Goal: Task Accomplishment & Management: Manage account settings

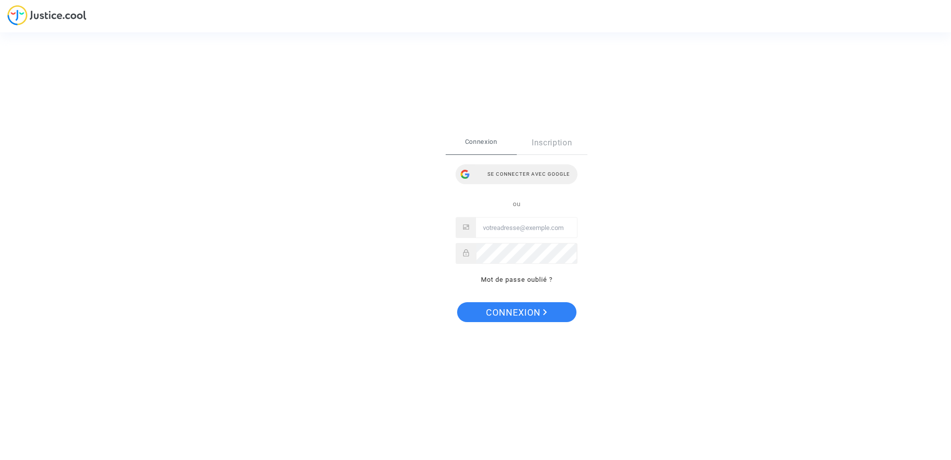
type input "[PERSON_NAME][EMAIL_ADDRESS][PERSON_NAME][DOMAIN_NAME]"
click at [507, 172] on div "Se connecter avec Google" at bounding box center [517, 174] width 122 height 20
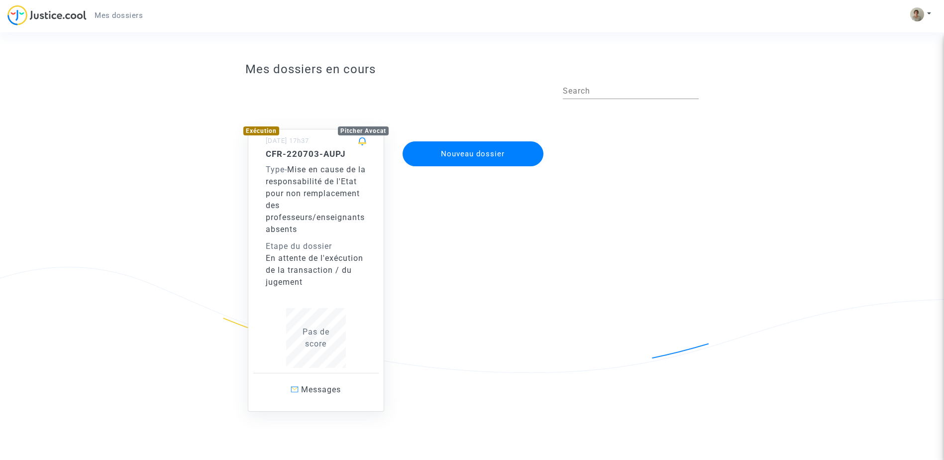
click at [329, 197] on div "Type - Mise en cause de la responsabilité de l'Etat pour non remplacement des p…" at bounding box center [316, 200] width 101 height 72
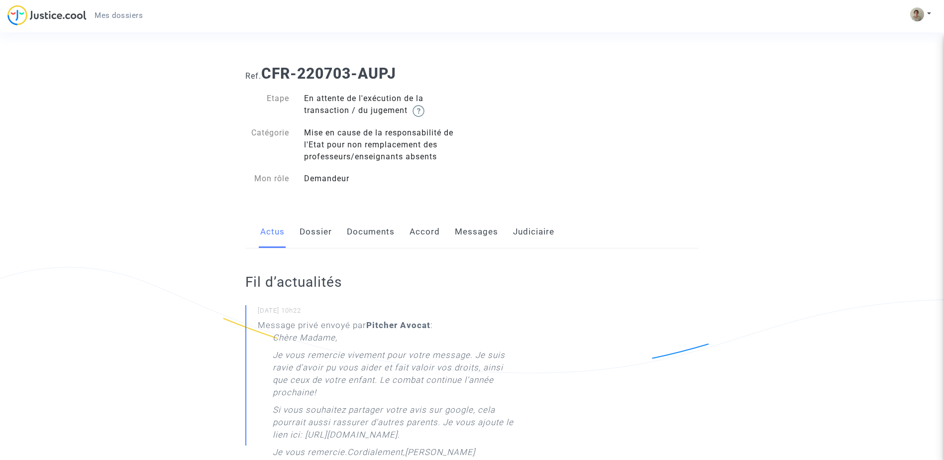
click at [303, 232] on link "Dossier" at bounding box center [316, 231] width 32 height 33
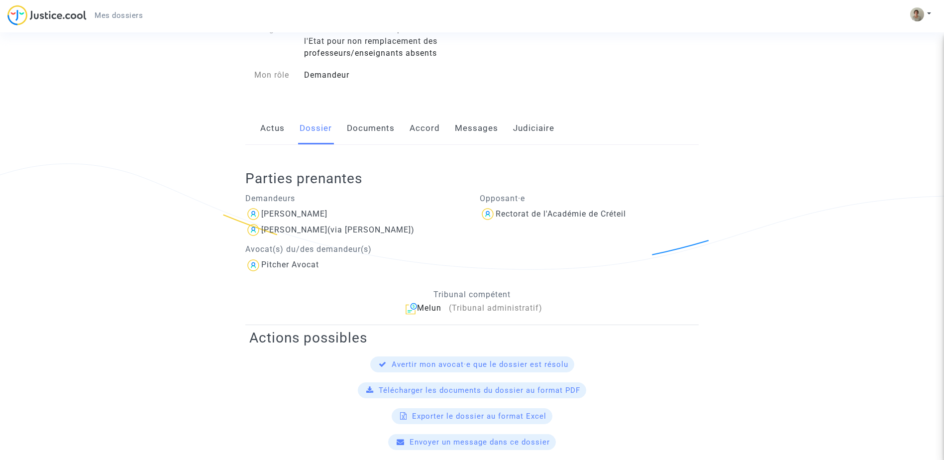
scroll to position [100, 0]
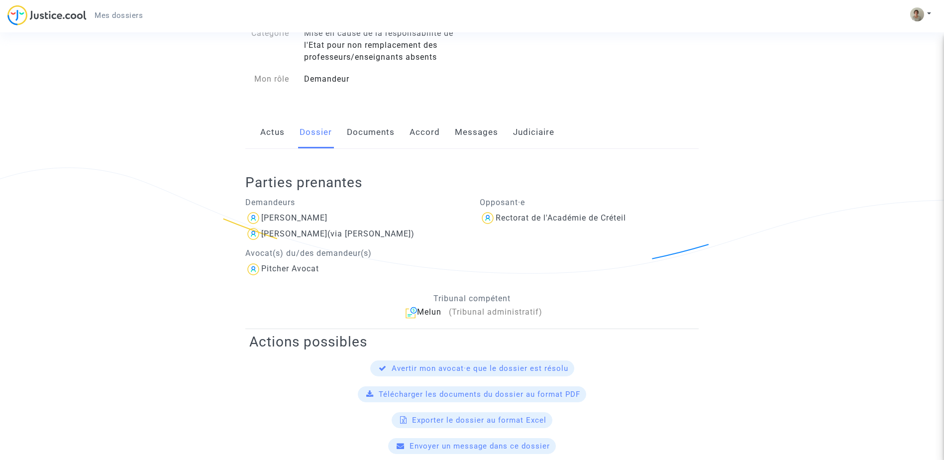
click at [370, 128] on link "Documents" at bounding box center [371, 132] width 48 height 33
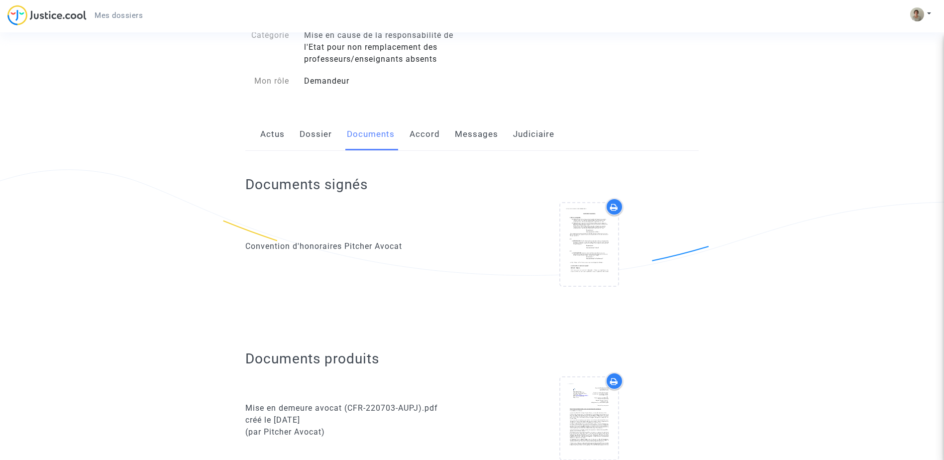
scroll to position [50, 0]
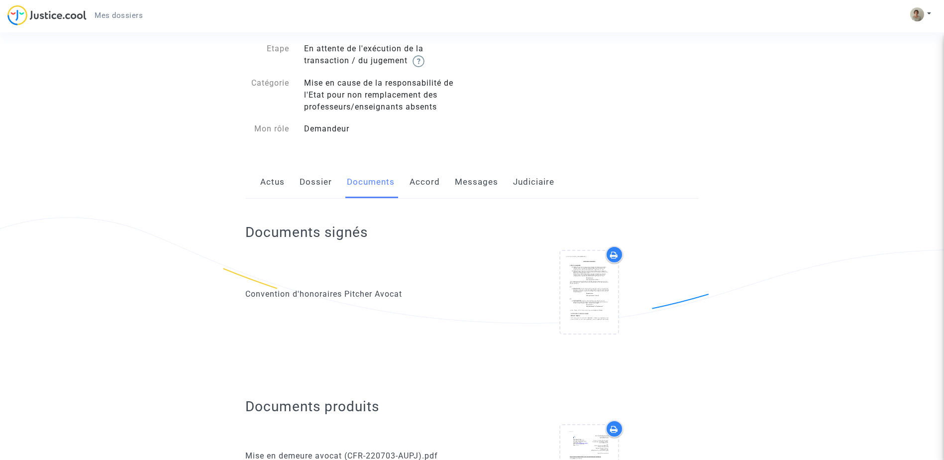
click at [429, 180] on link "Accord" at bounding box center [424, 182] width 30 height 33
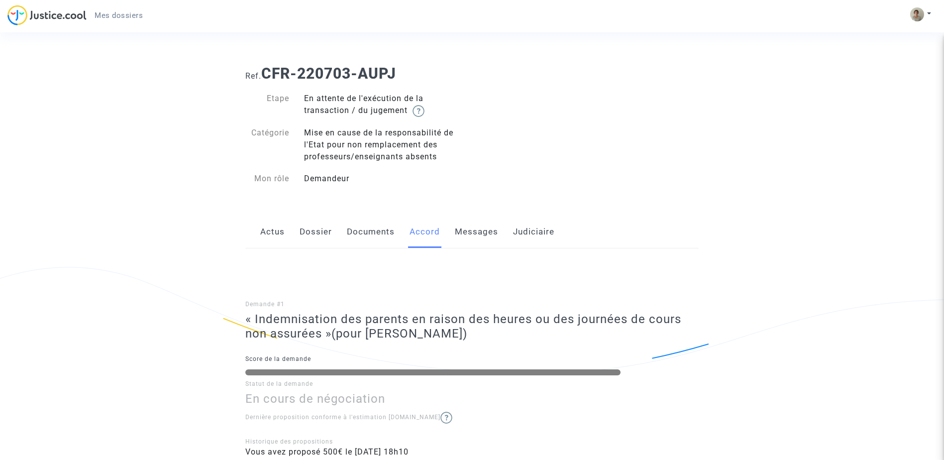
click at [485, 232] on link "Messages" at bounding box center [476, 231] width 43 height 33
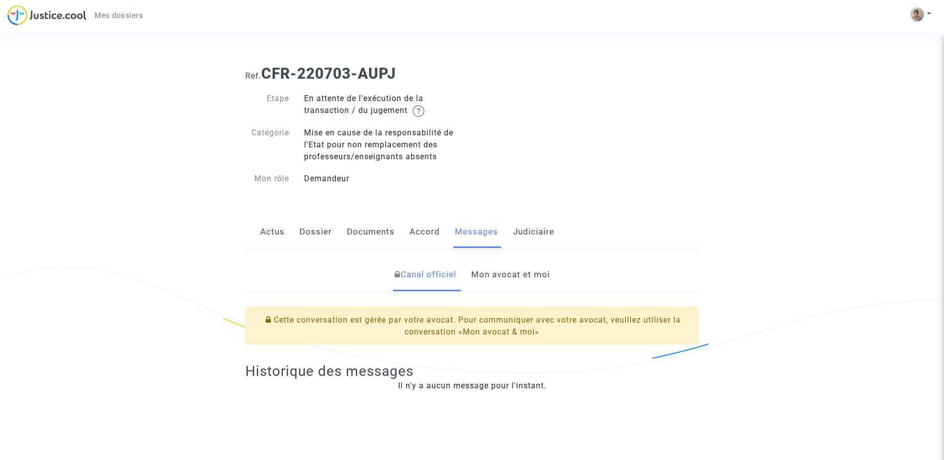
click at [515, 276] on link "Mon avocat et moi" at bounding box center [510, 274] width 79 height 33
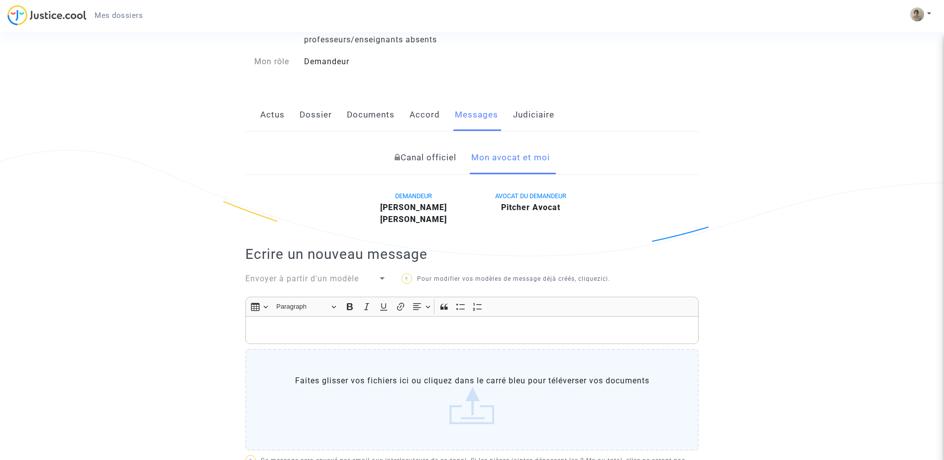
scroll to position [100, 0]
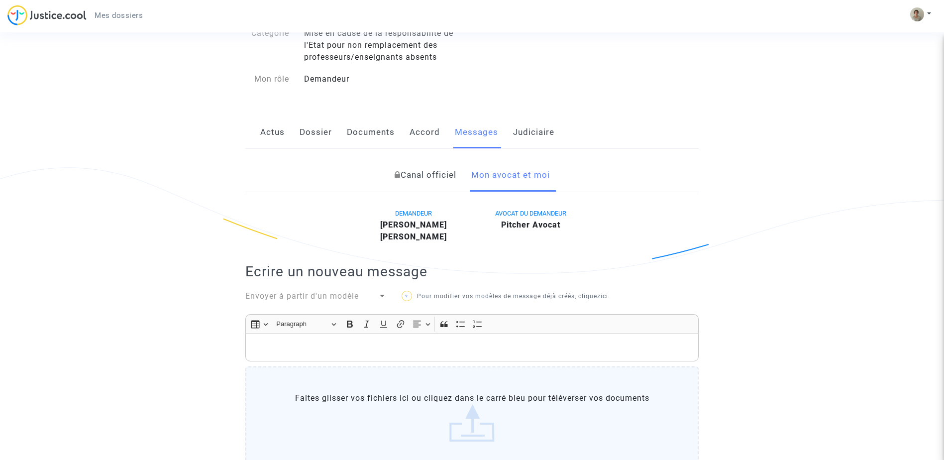
click at [540, 136] on link "Judiciaire" at bounding box center [533, 132] width 41 height 33
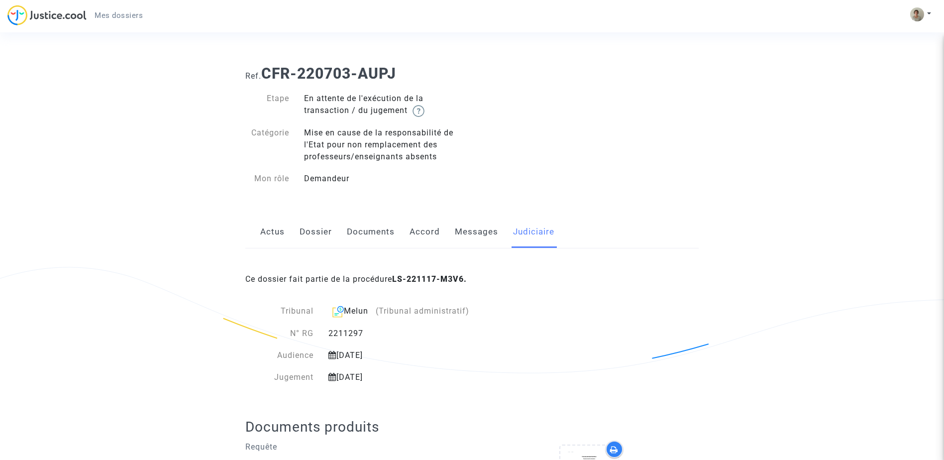
click at [479, 229] on link "Messages" at bounding box center [476, 231] width 43 height 33
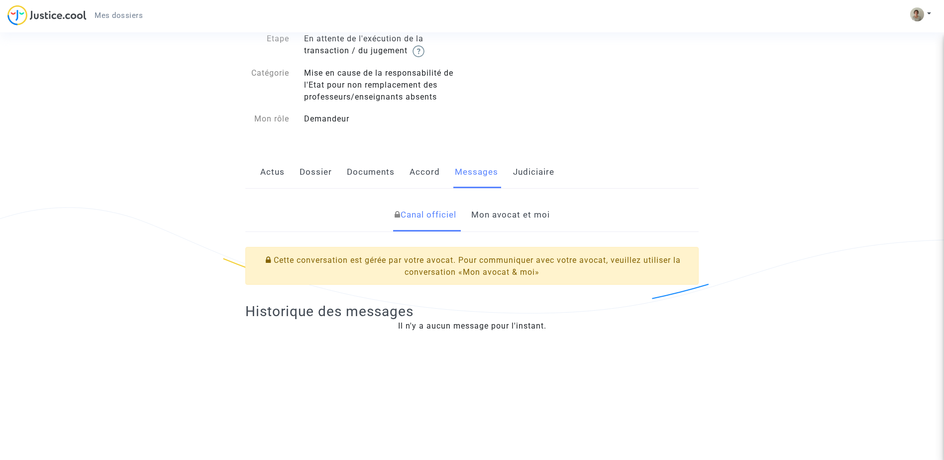
scroll to position [49, 0]
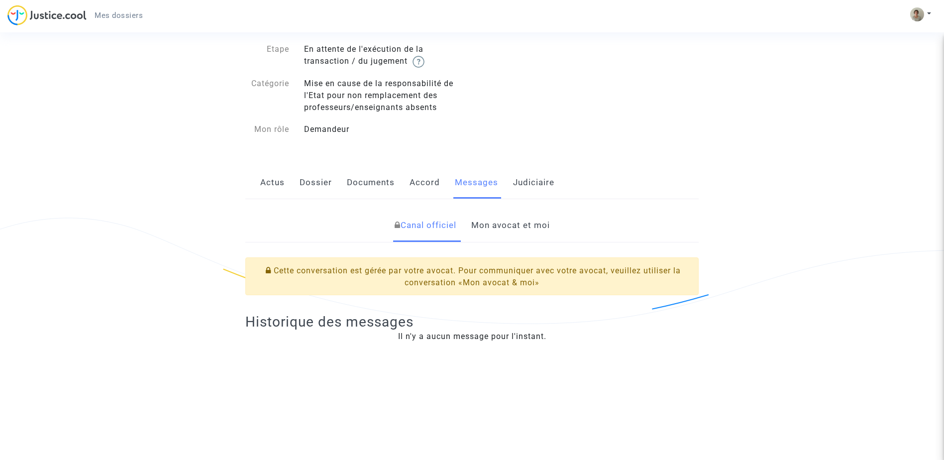
click at [514, 223] on link "Mon avocat et moi" at bounding box center [510, 225] width 79 height 33
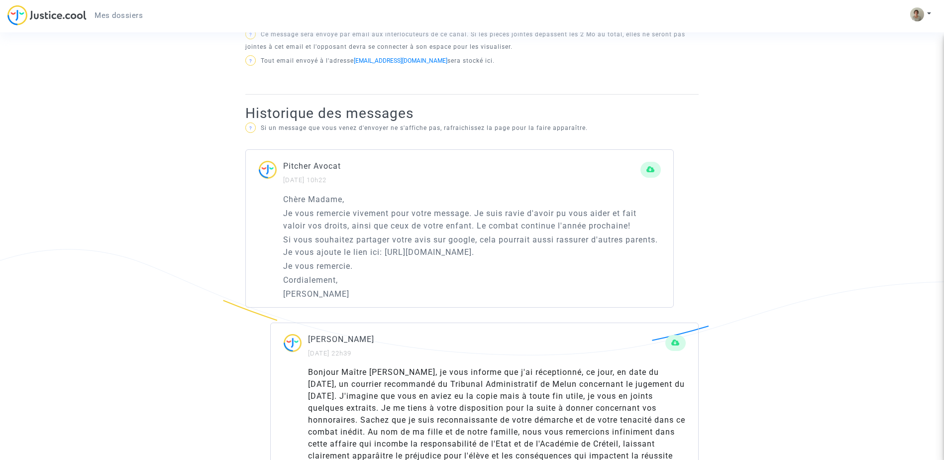
scroll to position [547, 0]
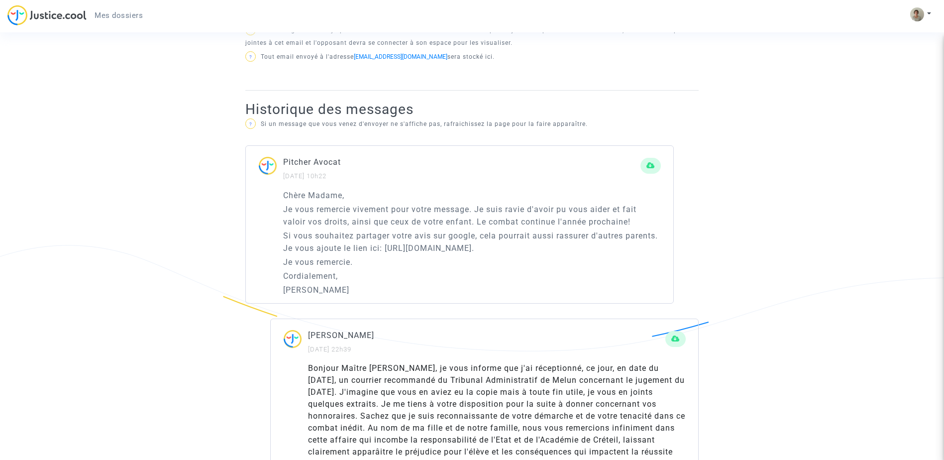
drag, startPoint x: 387, startPoint y: 248, endPoint x: 576, endPoint y: 242, distance: 189.1
click at [576, 242] on p "Si vous souhaitez partager votre avis sur google, cela pourrait aussi rassurer …" at bounding box center [472, 241] width 378 height 25
copy p "[URL][DOMAIN_NAME]."
